Goal: Navigation & Orientation: Find specific page/section

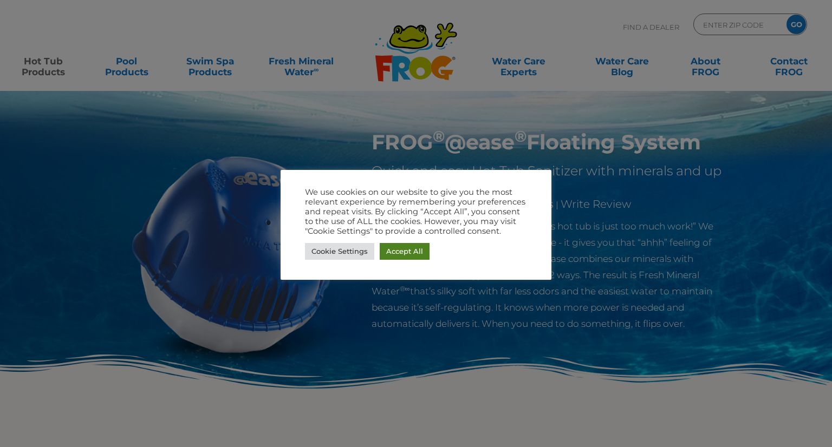
click at [401, 250] on link "Accept All" at bounding box center [405, 251] width 50 height 17
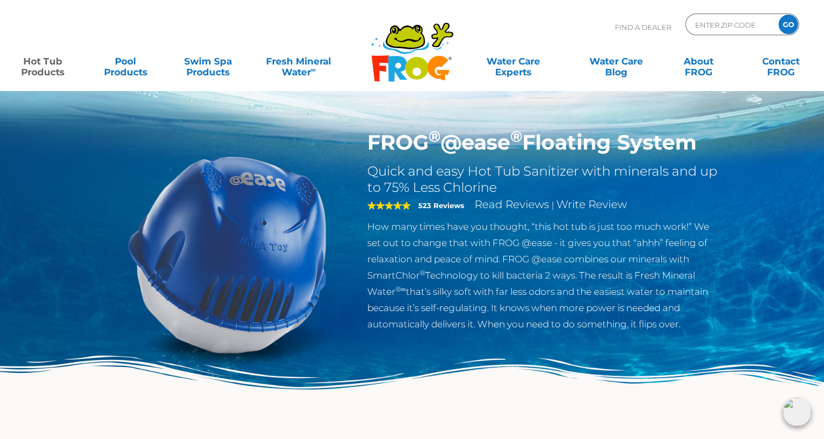
click at [302, 231] on img at bounding box center [227, 254] width 248 height 248
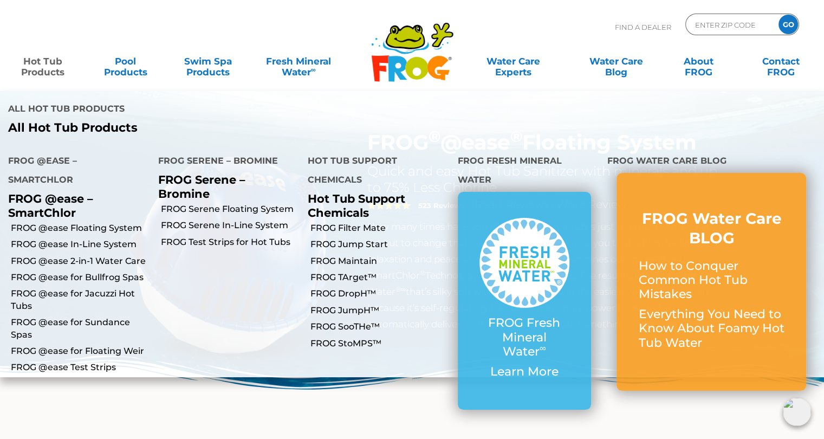
click at [40, 64] on link "Hot Tub Products" at bounding box center [43, 61] width 64 height 22
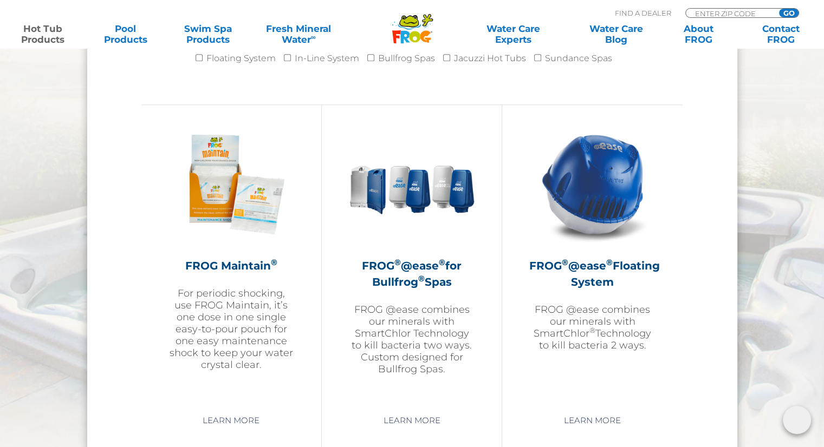
scroll to position [1191, 0]
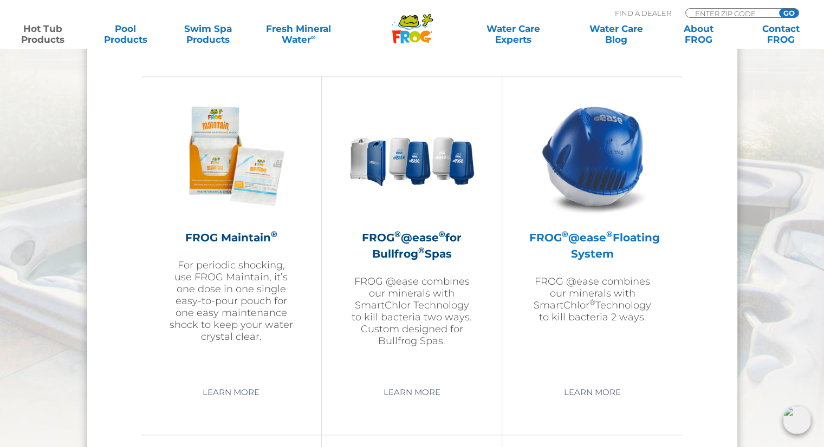
click at [599, 245] on h2 "FROG ® @ease ® Floating System" at bounding box center [592, 246] width 126 height 32
